Goal: Task Accomplishment & Management: Use online tool/utility

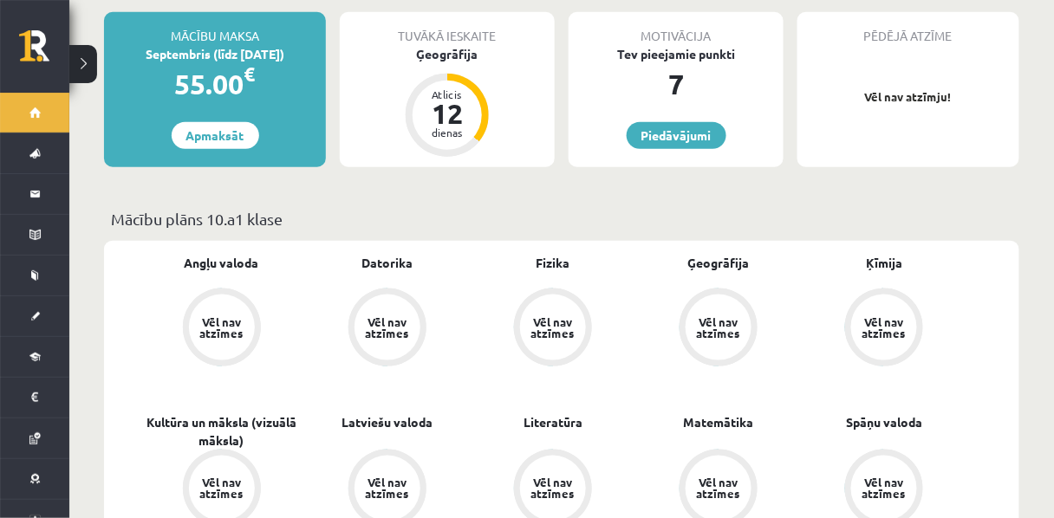
scroll to position [402, 0]
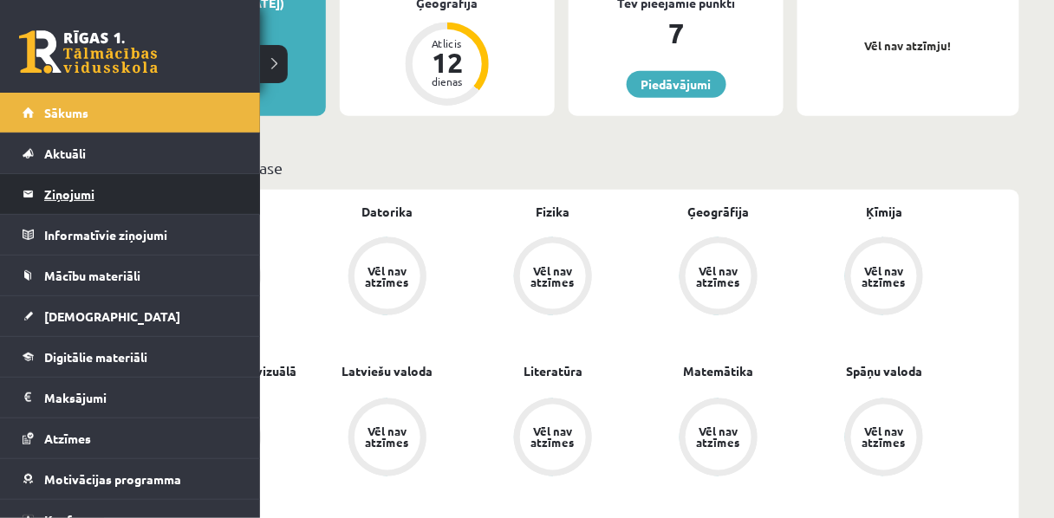
click at [60, 195] on legend "Ziņojumi 0" at bounding box center [141, 194] width 194 height 40
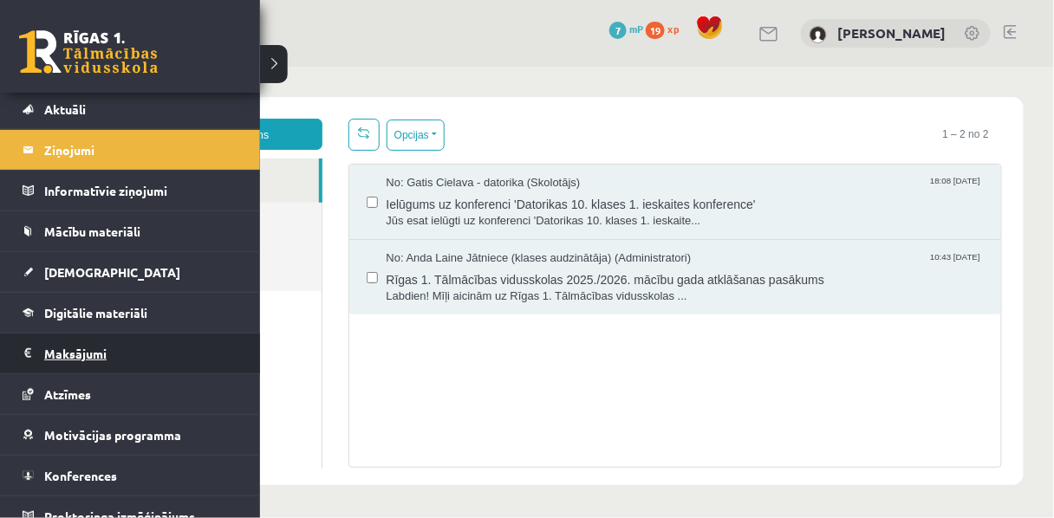
scroll to position [59, 0]
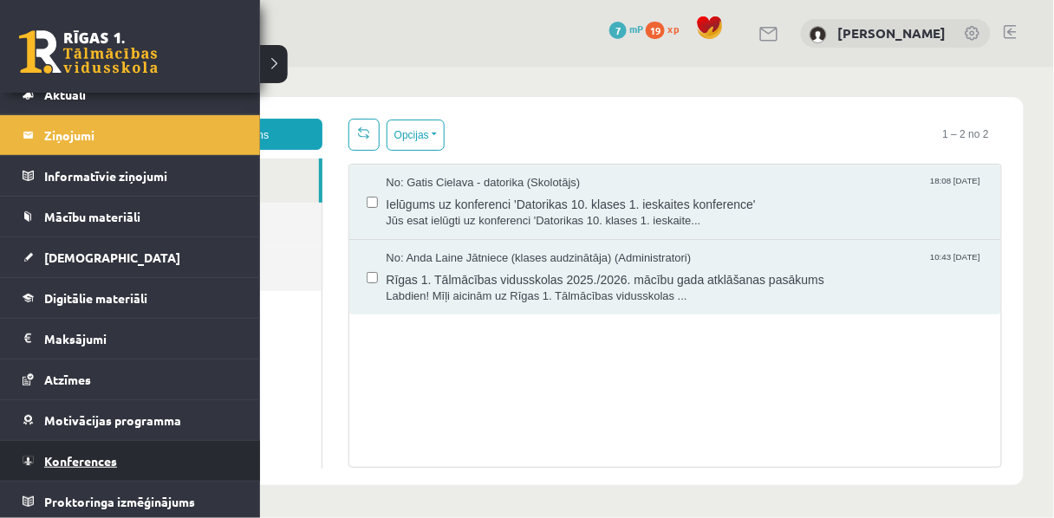
click at [75, 456] on span "Konferences" at bounding box center [80, 461] width 73 height 16
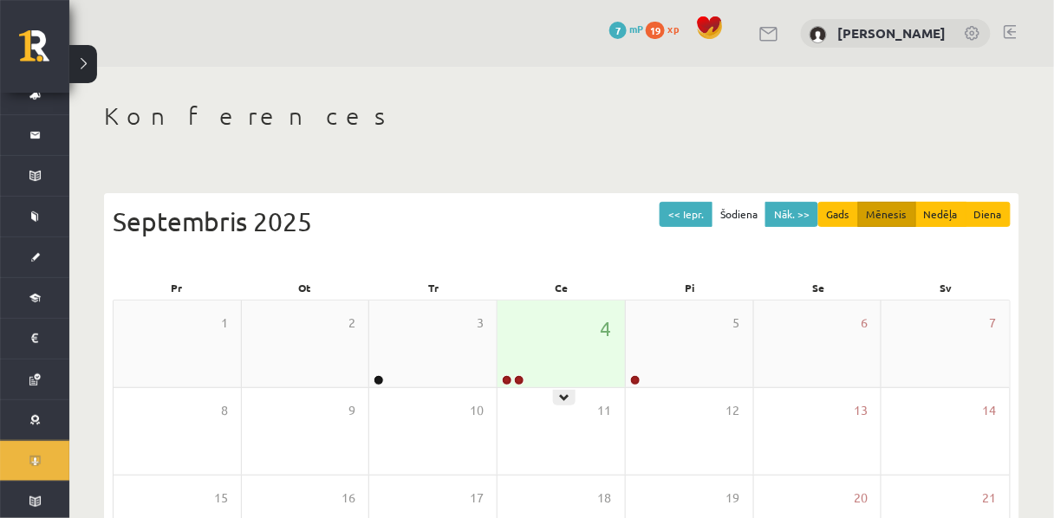
click at [529, 354] on div "4" at bounding box center [560, 344] width 127 height 87
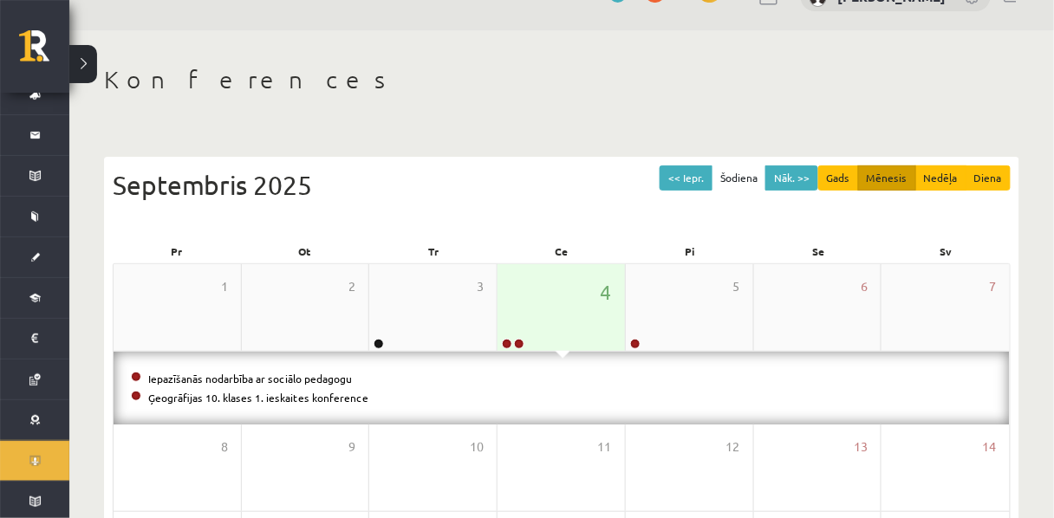
scroll to position [42, 0]
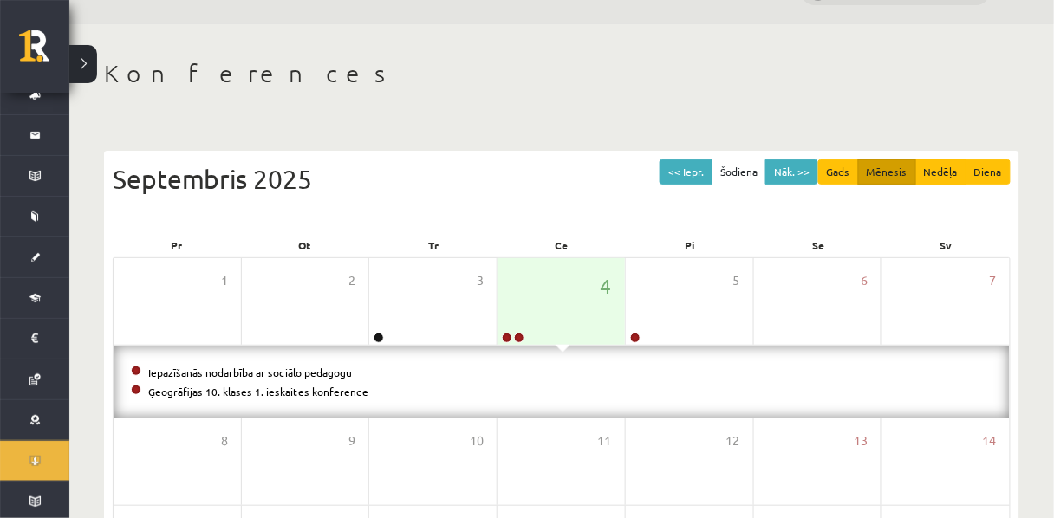
click at [377, 149] on div "<< Iepr. Šodiena Nāk. >> Gads Mēnesis Nedēļa Diena [DATE] Pr Ot Tr Ce Pi Se Sv …" at bounding box center [561, 478] width 915 height 690
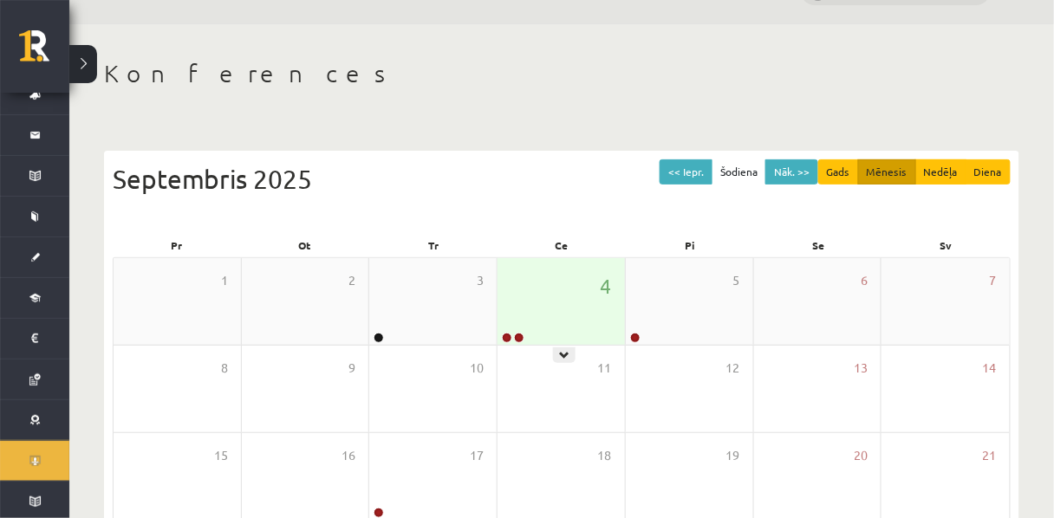
click at [533, 293] on div "4" at bounding box center [560, 301] width 127 height 87
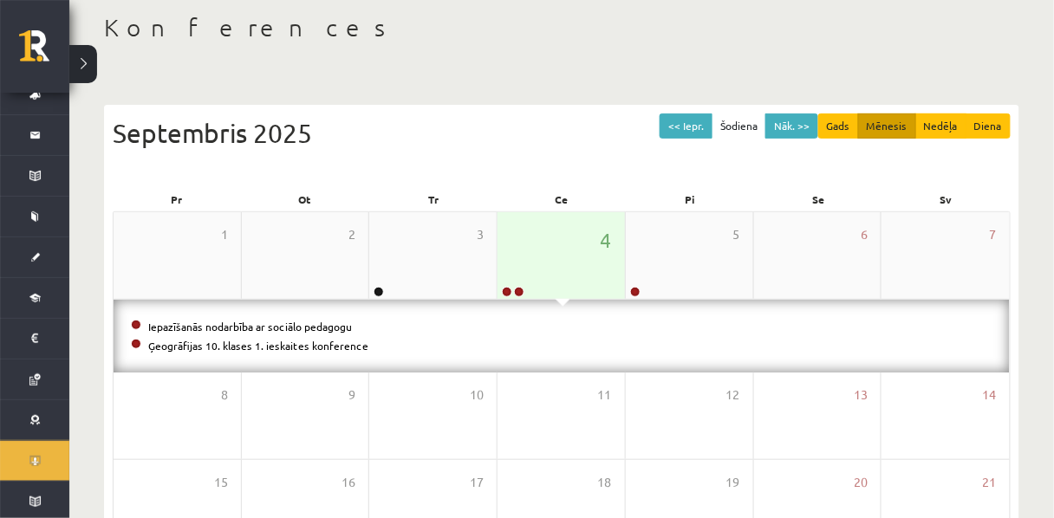
scroll to position [89, 0]
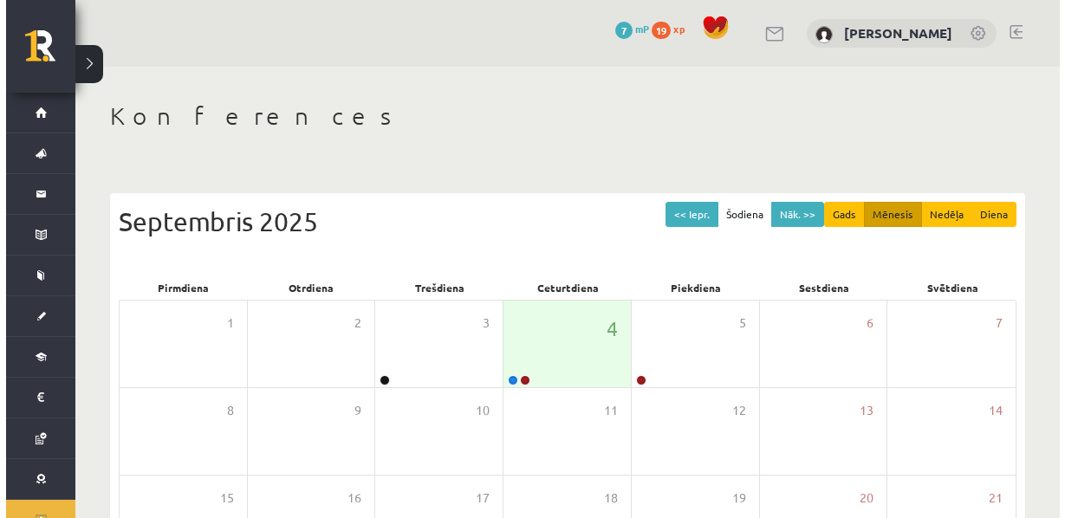
scroll to position [89, 0]
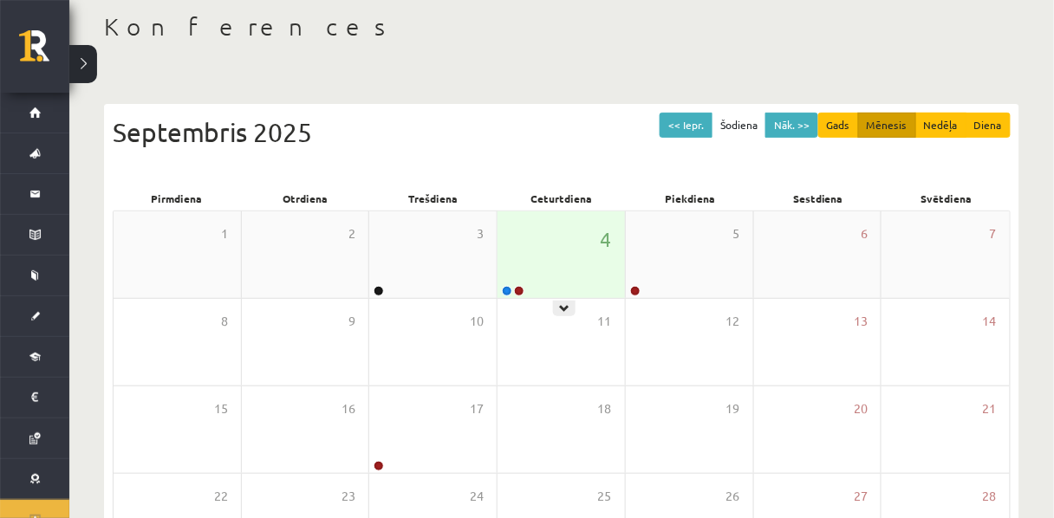
click at [523, 285] on div "4" at bounding box center [560, 254] width 127 height 87
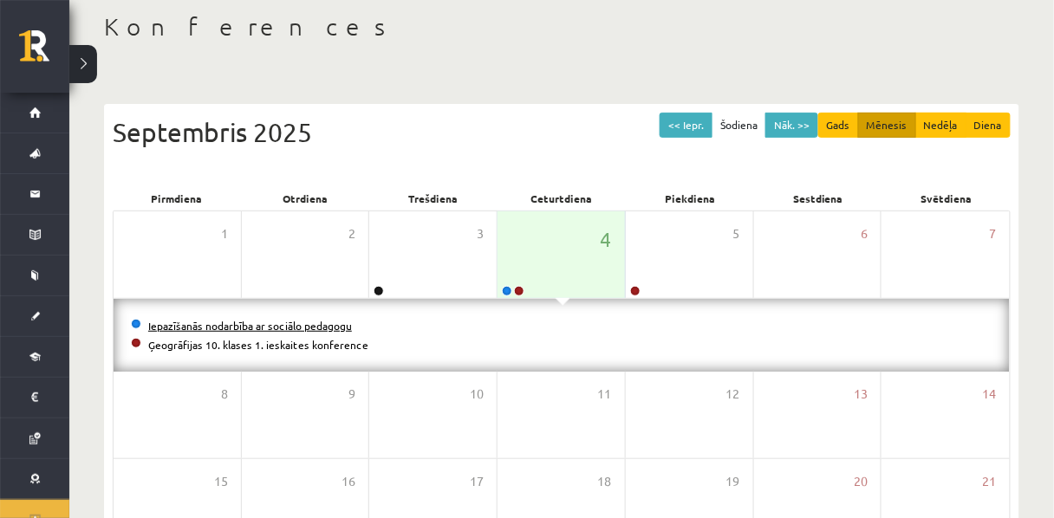
click at [189, 333] on link "Iepazīšanās nodarbība ar sociālo pedagogu" at bounding box center [250, 326] width 204 height 14
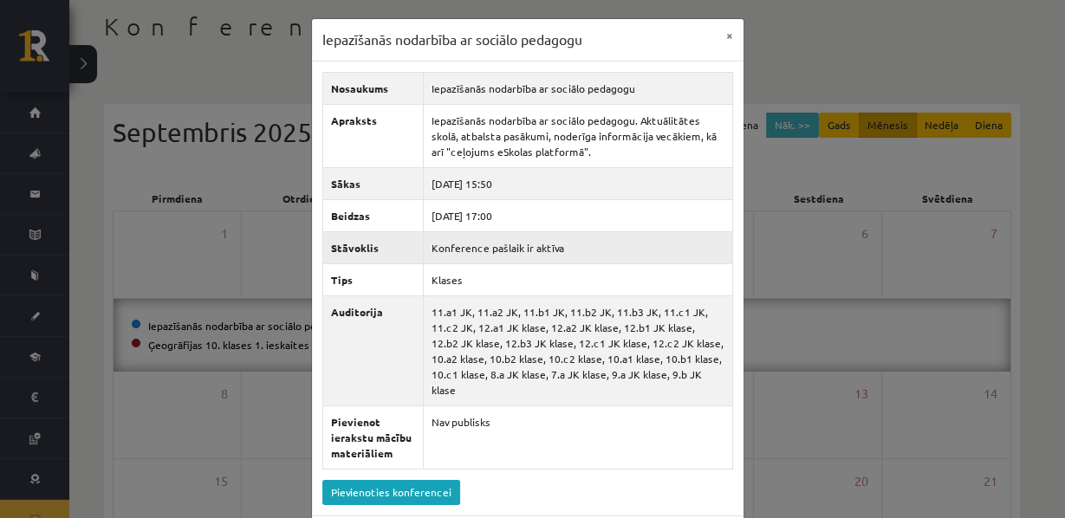
scroll to position [250, 0]
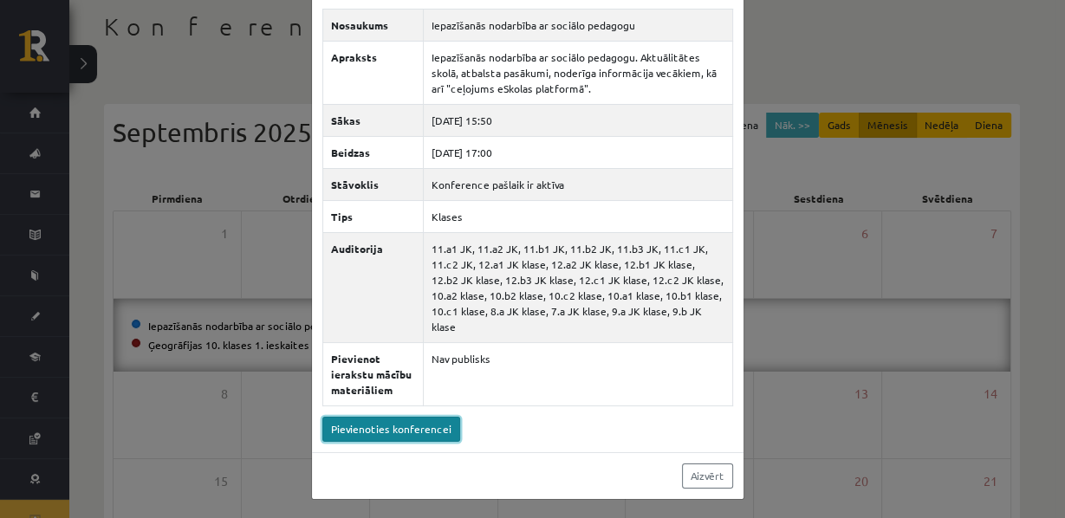
click at [417, 417] on link "Pievienoties konferencei" at bounding box center [391, 429] width 138 height 25
